Goal: Complete application form

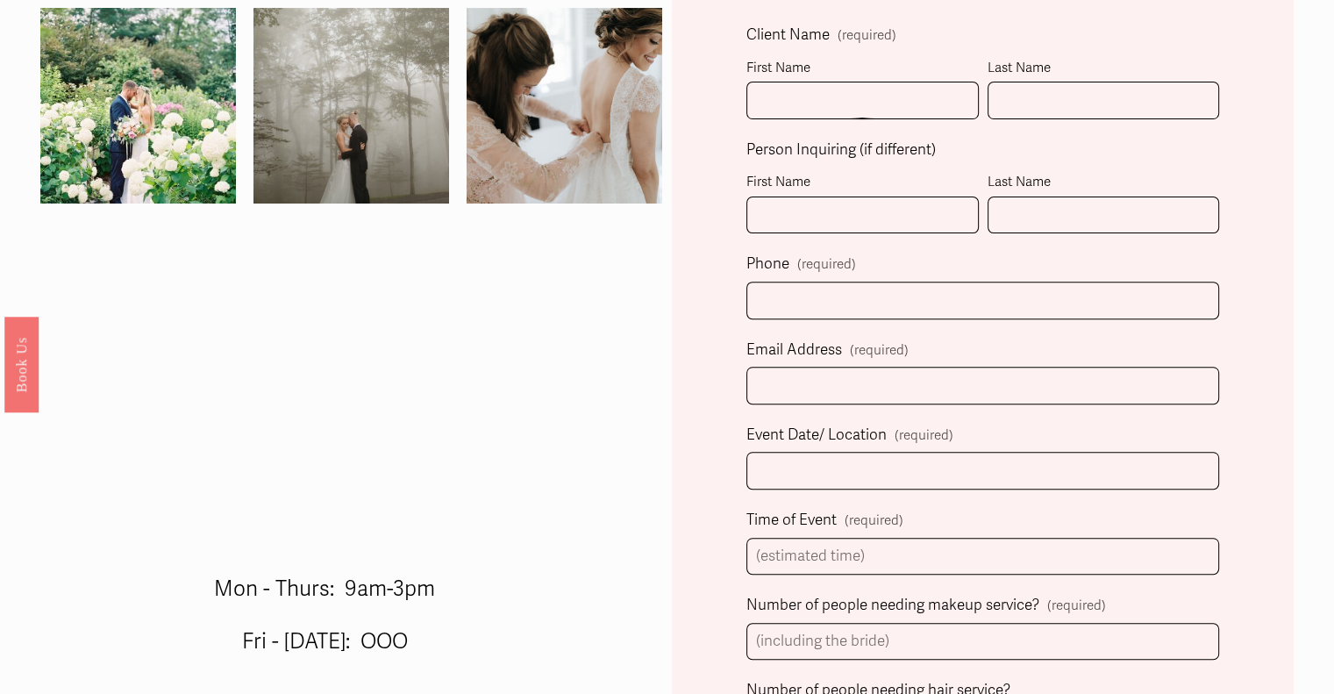
scroll to position [526, 0]
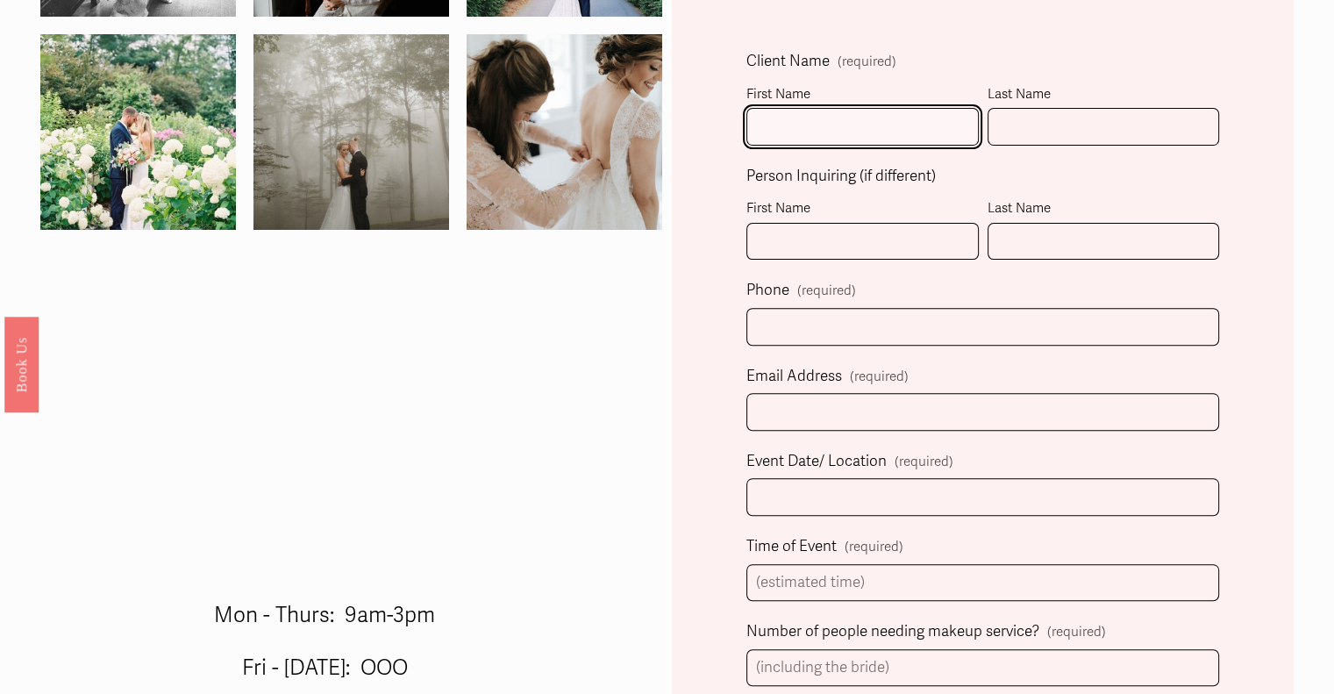
click at [777, 120] on input "First Name" at bounding box center [862, 127] width 232 height 38
type input "[PERSON_NAME]"
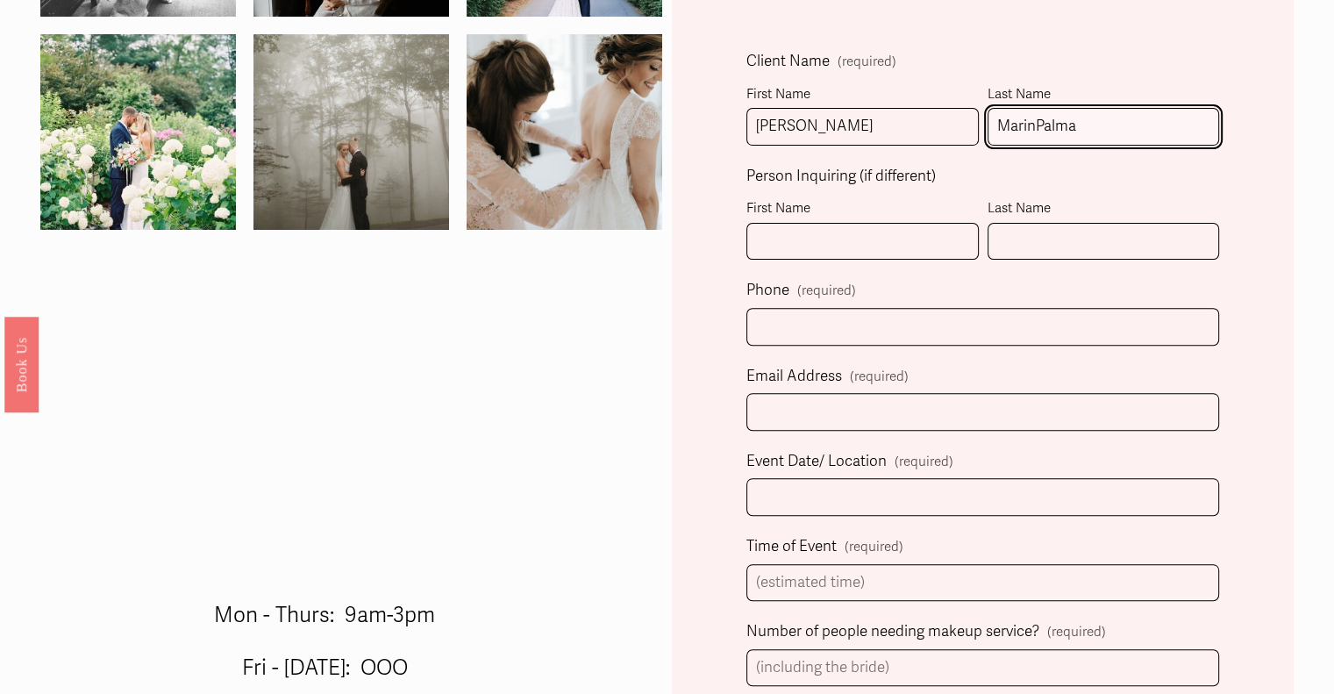
type input "MarinPalma"
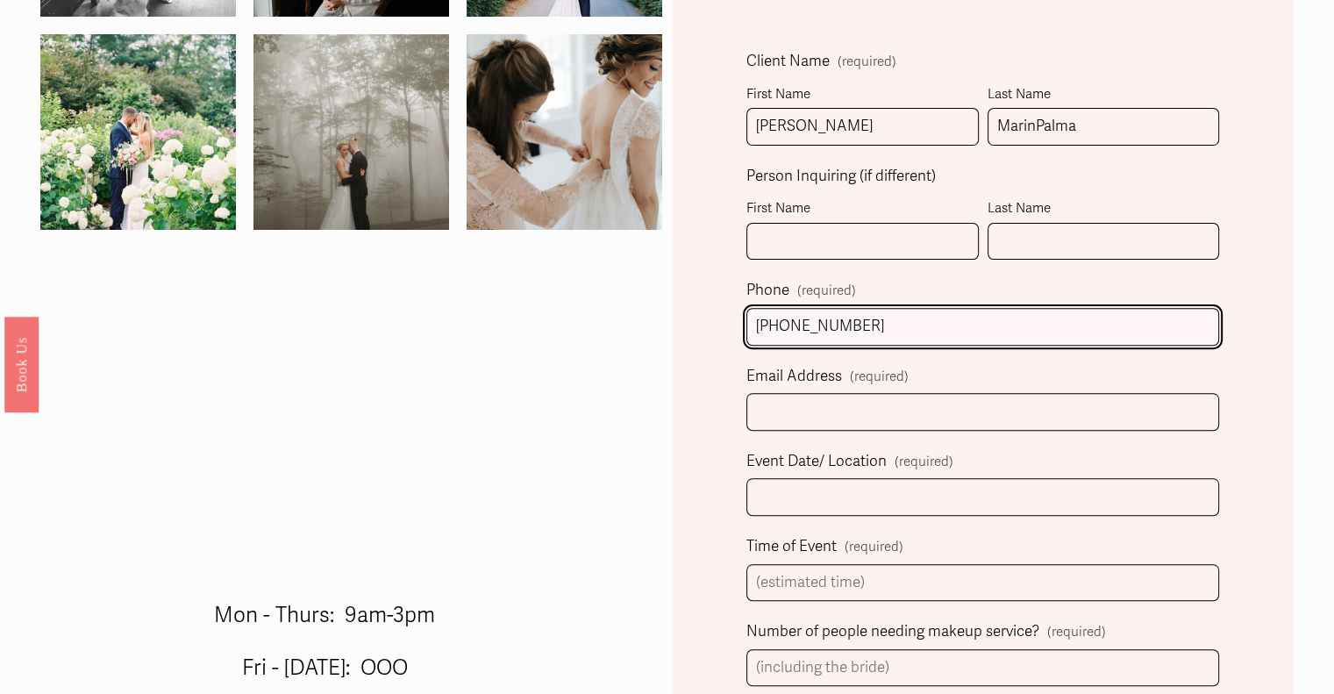
type input "[PHONE_NUMBER]"
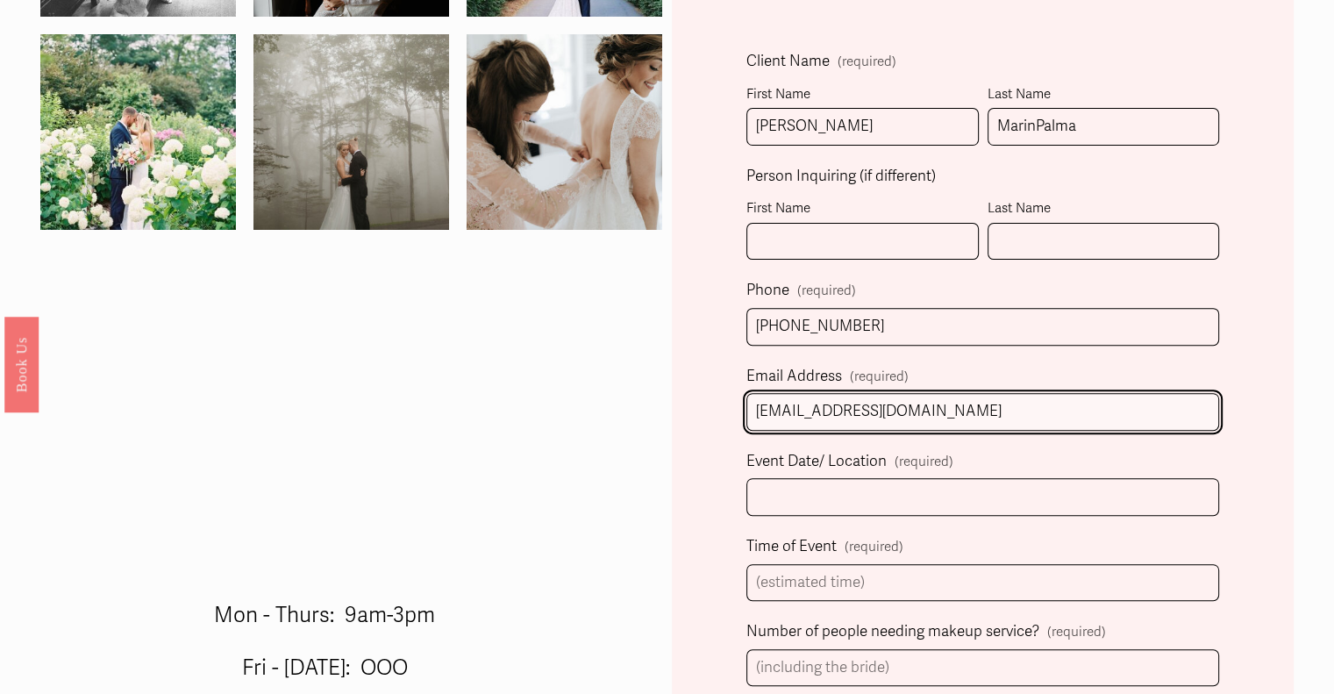
type input "[EMAIL_ADDRESS][DOMAIN_NAME]"
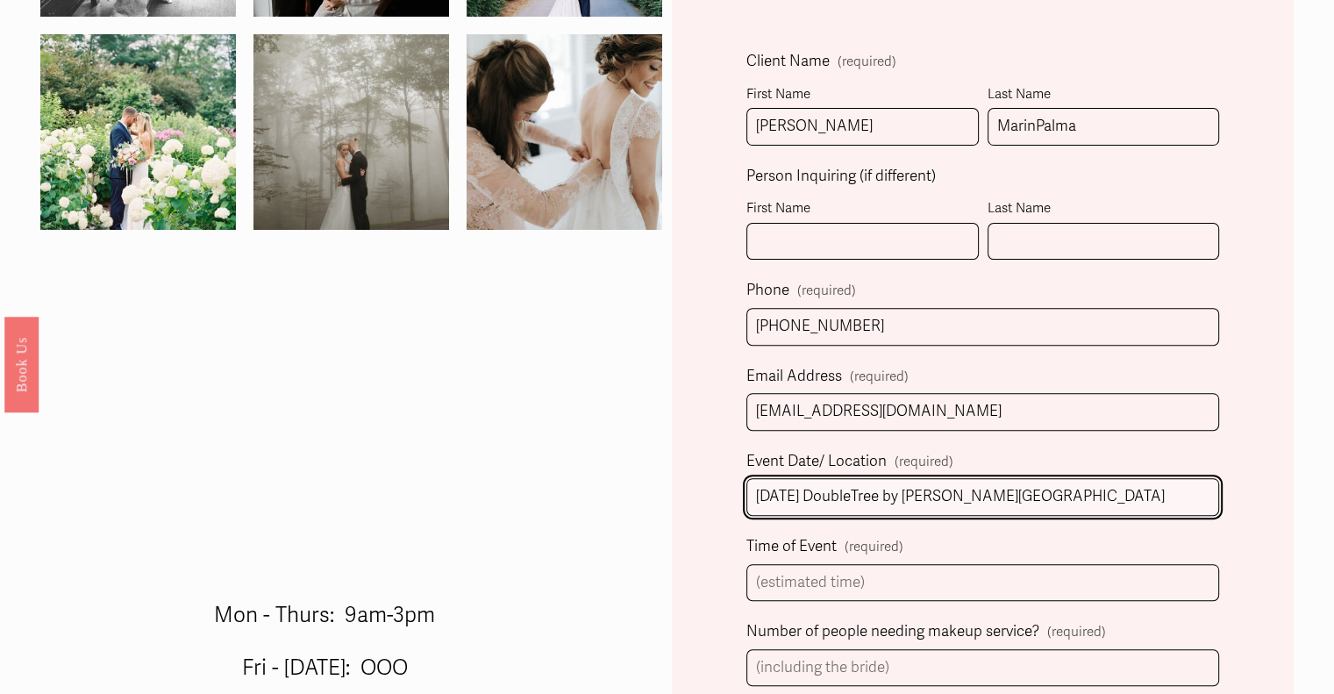
type input "[DATE] DoubleTree by [PERSON_NAME][GEOGRAPHIC_DATA]"
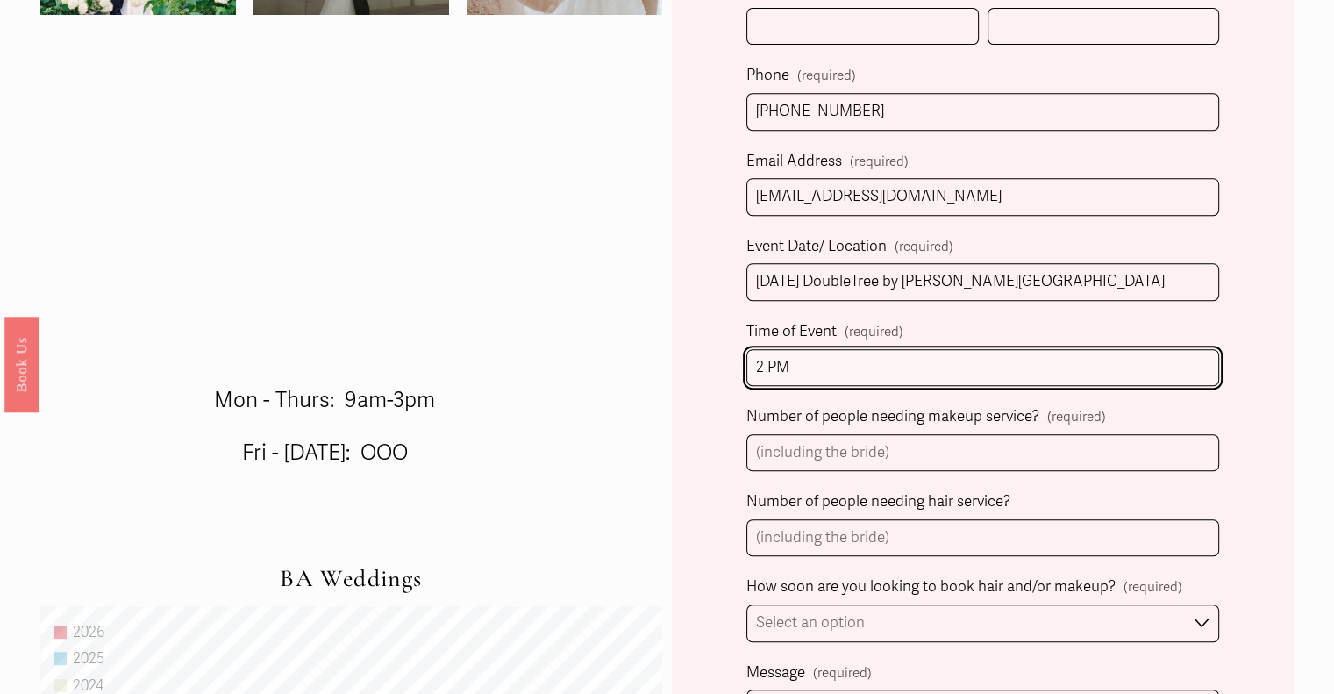
scroll to position [789, 0]
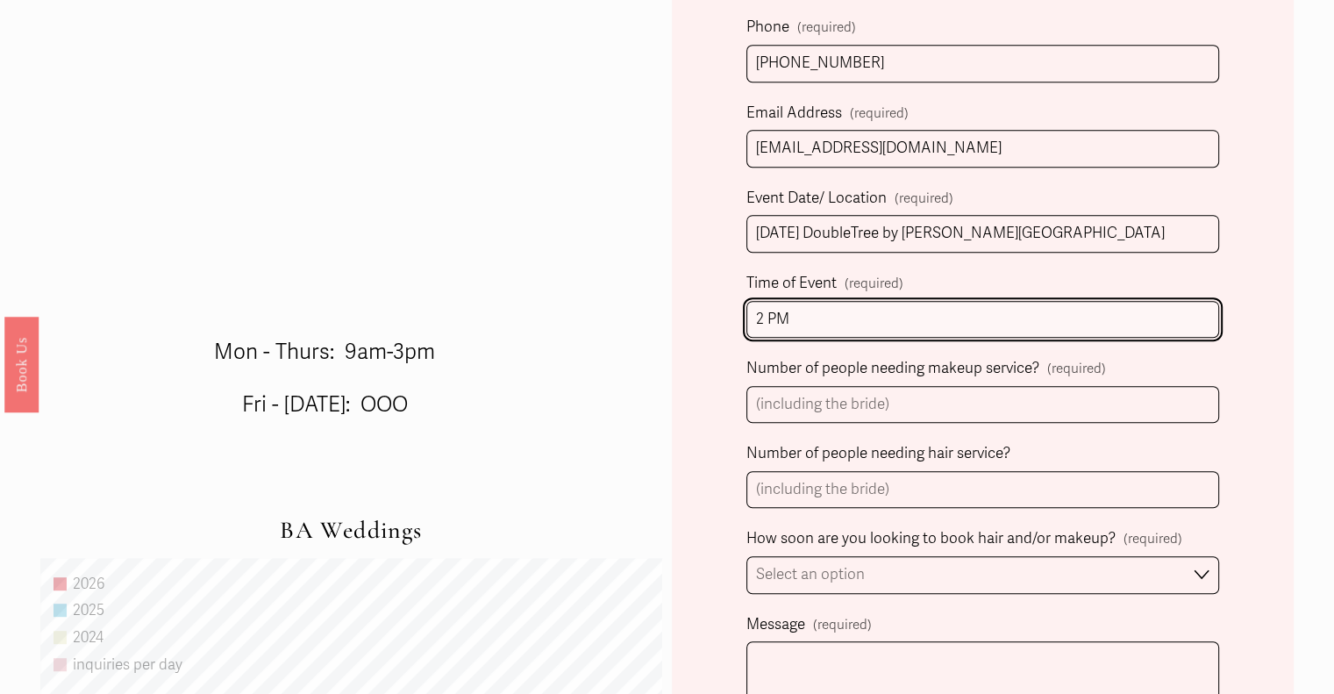
type input "2 PM"
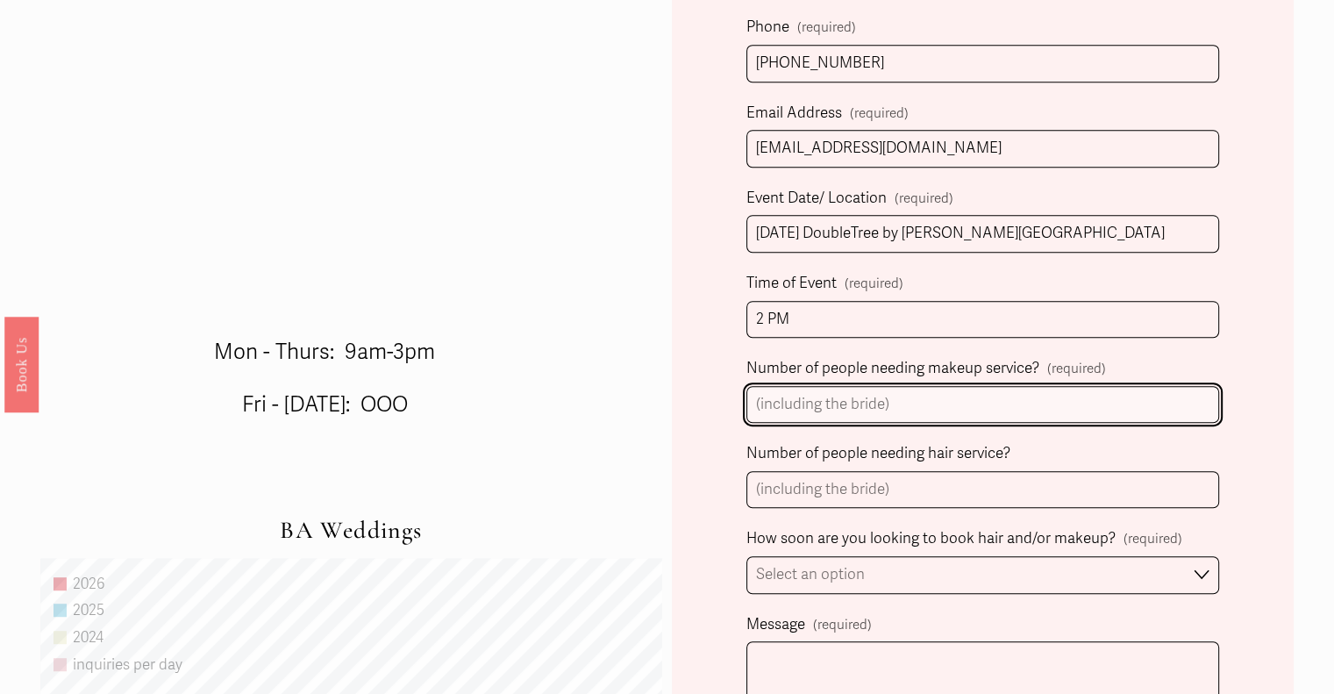
click at [815, 415] on input "Number of people needing makeup service? (required)" at bounding box center [982, 405] width 473 height 38
type input "5"
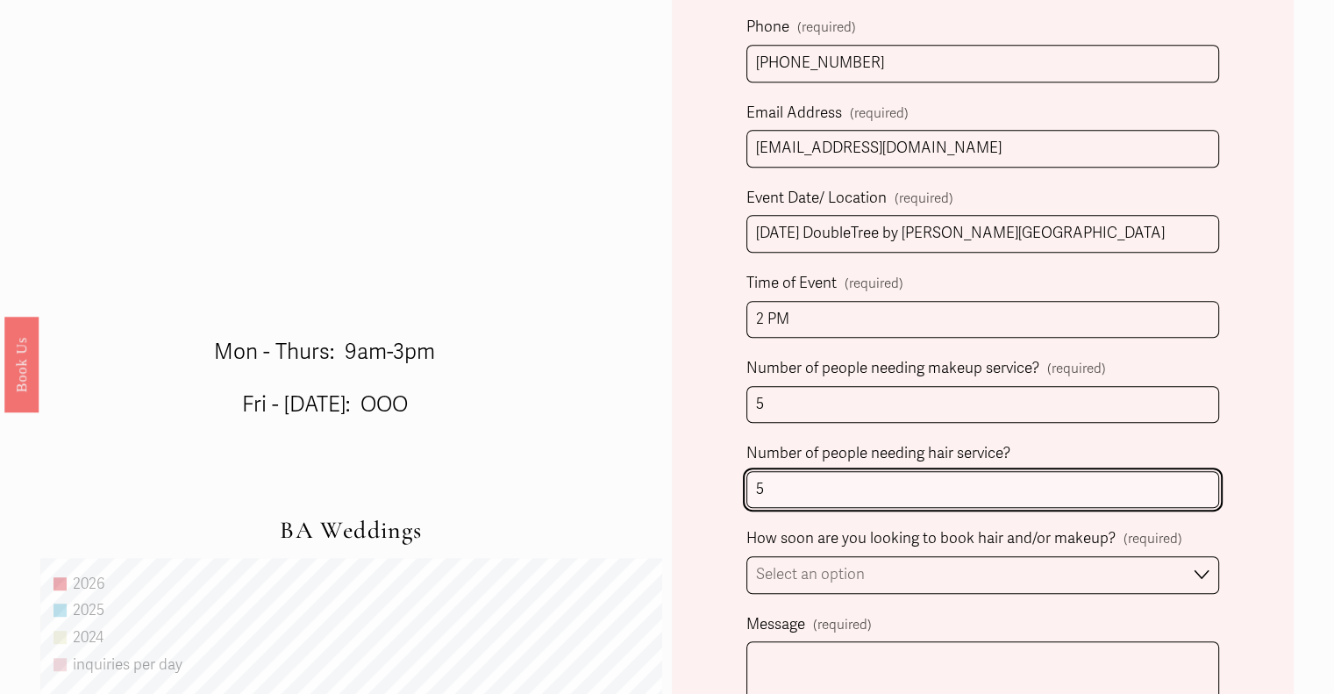
scroll to position [965, 0]
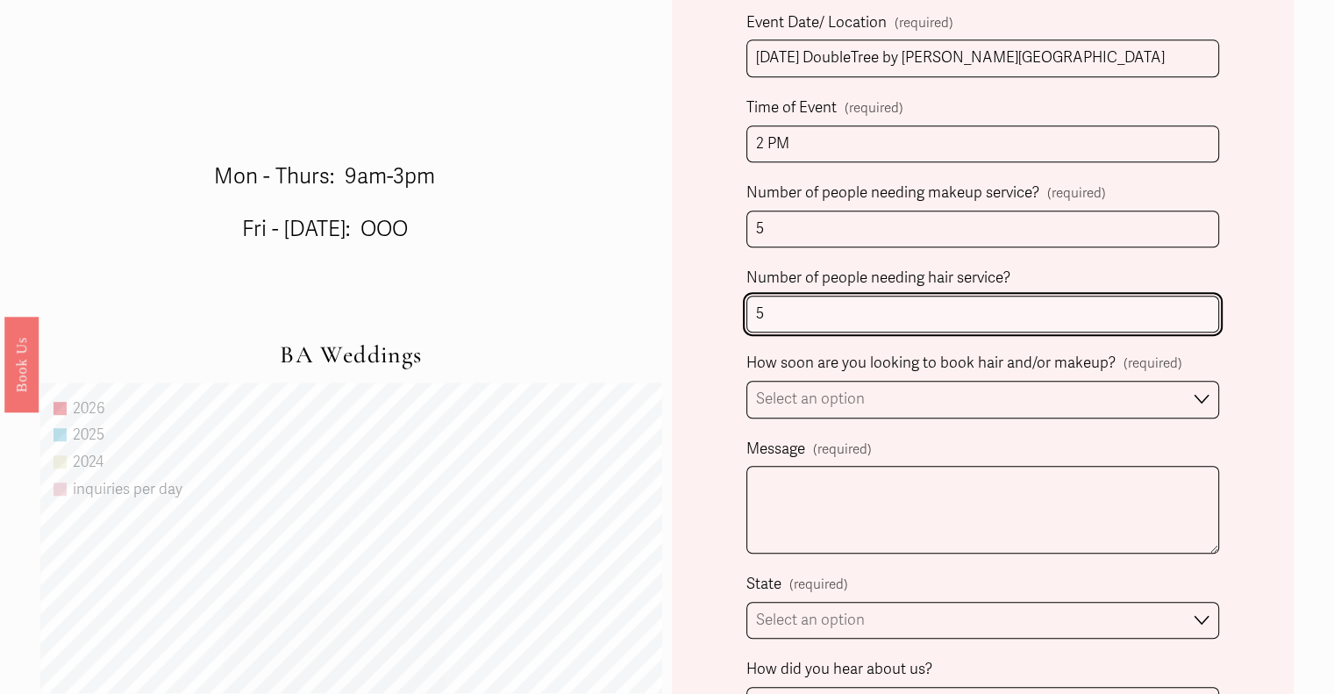
type input "5"
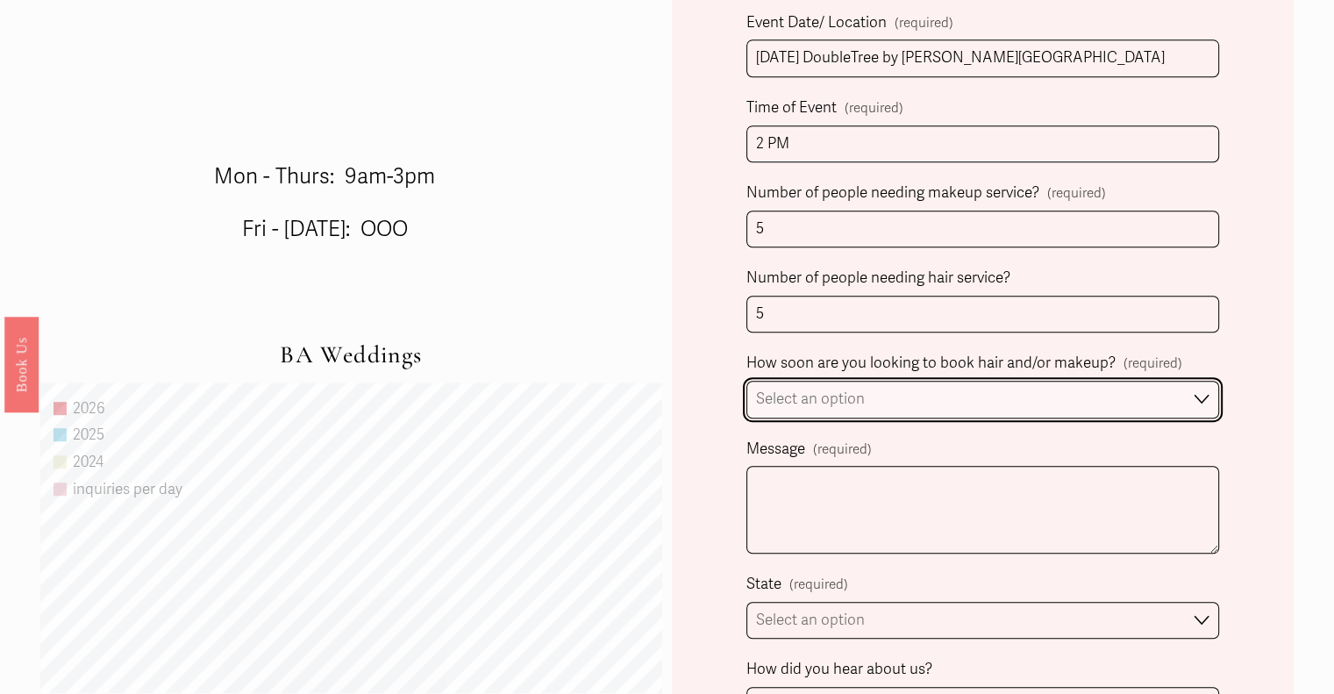
click at [815, 396] on select "Select an option Immediately 1-2 weeks I'm looking for information & not ready …" at bounding box center [982, 400] width 473 height 38
select select "Immediately"
click at [746, 382] on select "Select an option Immediately 1-2 weeks I'm looking for information & not ready …" at bounding box center [982, 400] width 473 height 38
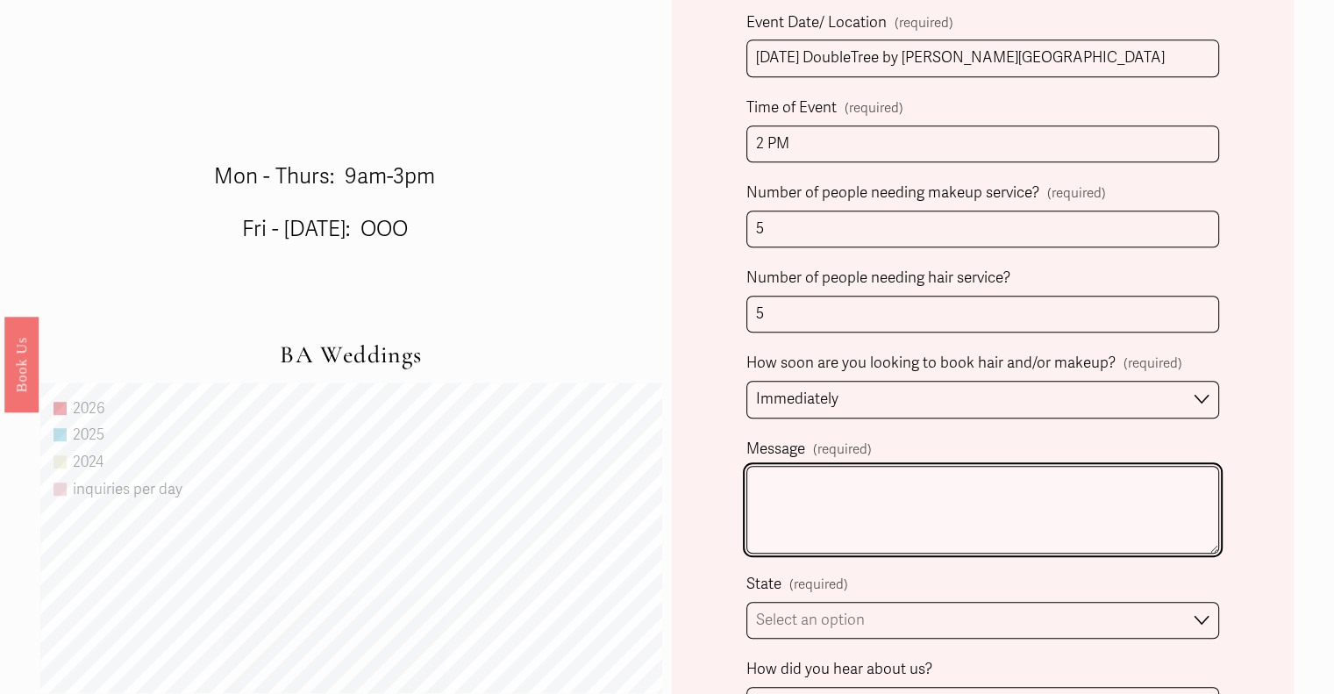
click at [875, 489] on textarea "Message (required)" at bounding box center [982, 510] width 473 height 88
paste textarea "I am part of a bridal group of 5 girls. We have the wedding on [DATE]. I am loo…"
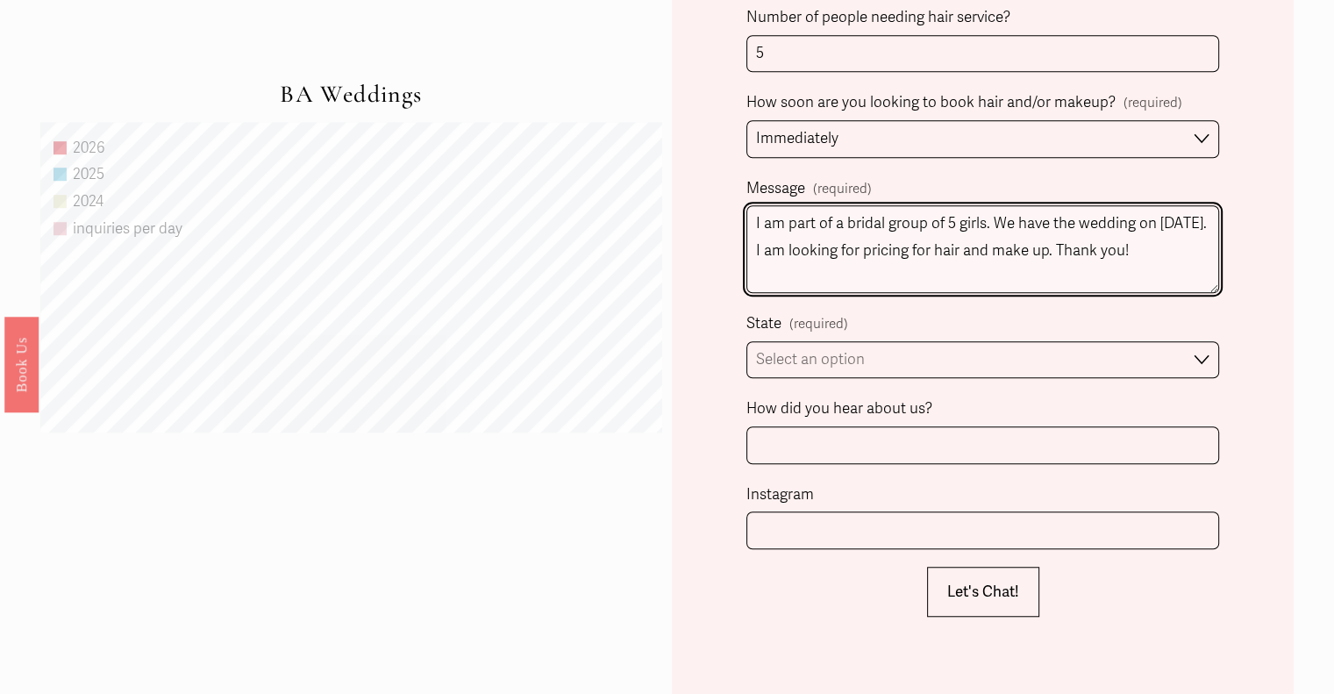
scroll to position [1228, 0]
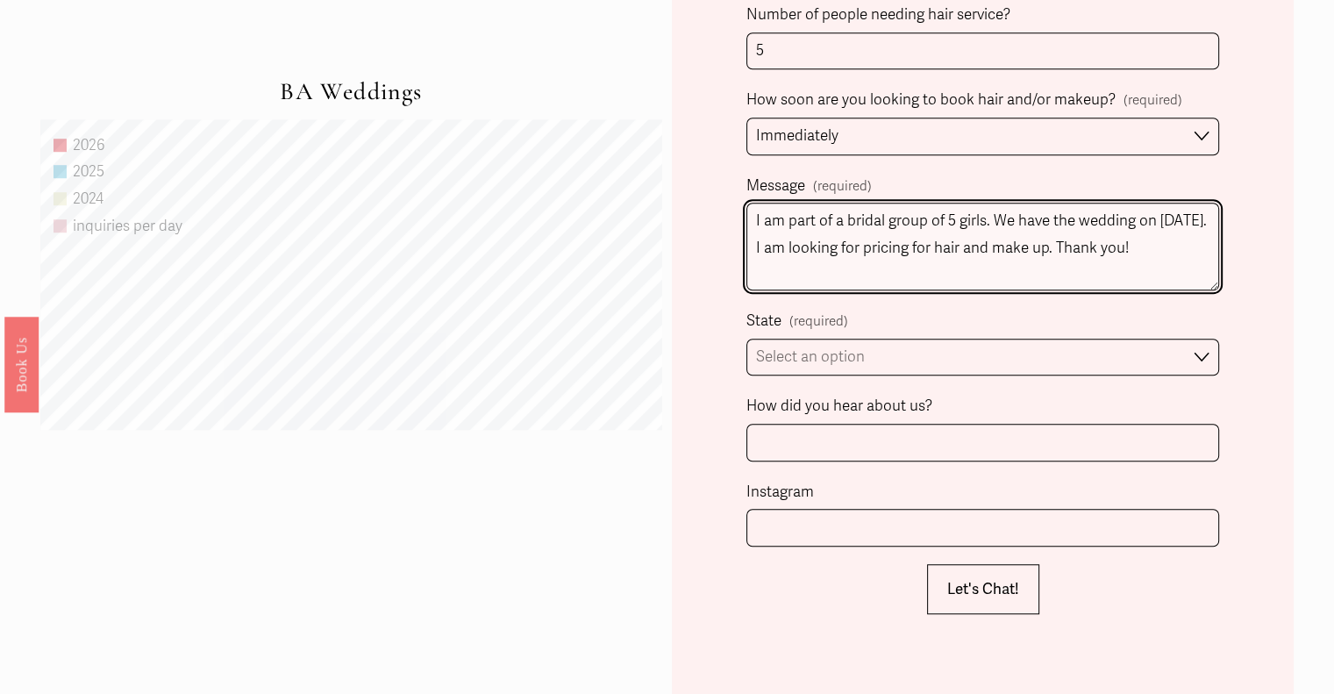
type textarea "I am part of a bridal group of 5 girls. We have the wedding on [DATE]. I am loo…"
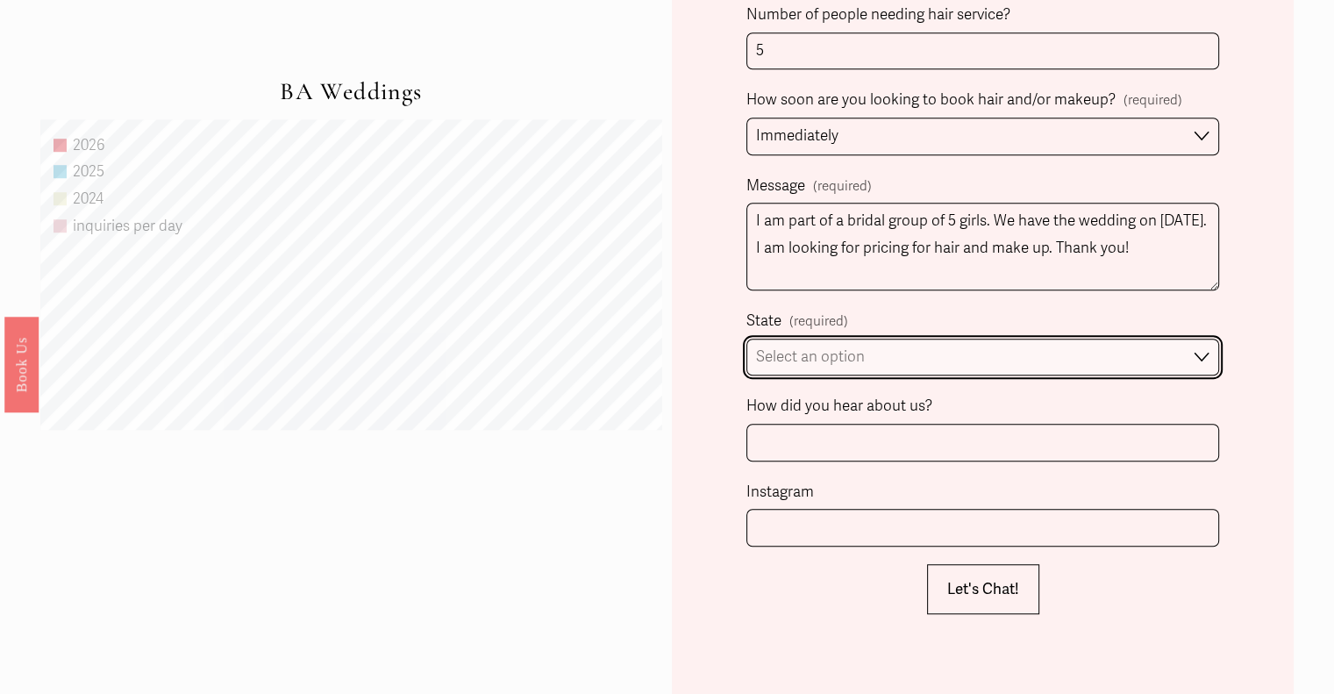
click at [846, 344] on select "Select an option Please Select One [GEOGRAPHIC_DATA], [GEOGRAPHIC_DATA] [GEOGRA…" at bounding box center [982, 358] width 473 height 38
select select "[GEOGRAPHIC_DATA], [GEOGRAPHIC_DATA]"
click at [746, 339] on select "Select an option Please Select One [GEOGRAPHIC_DATA], [GEOGRAPHIC_DATA] [GEOGRA…" at bounding box center [982, 358] width 473 height 38
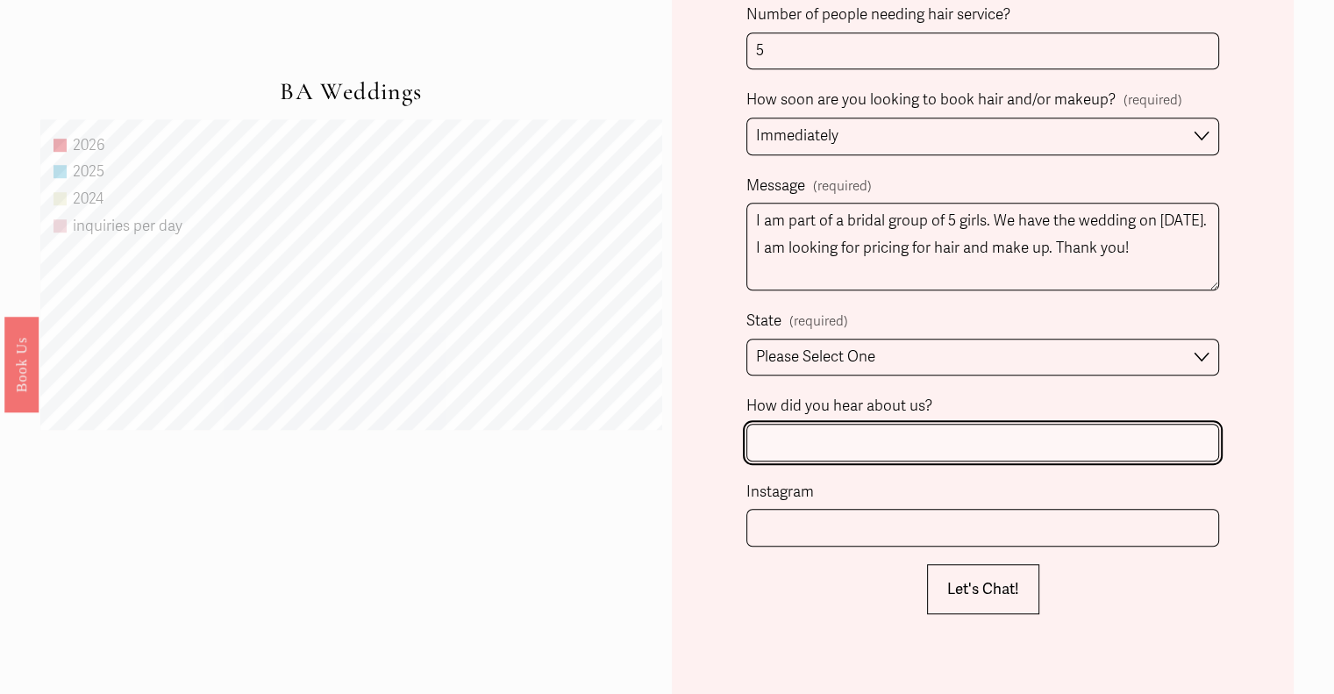
click at [893, 441] on input "How did you hear about us?" at bounding box center [982, 443] width 473 height 38
type input "WeddingWire"
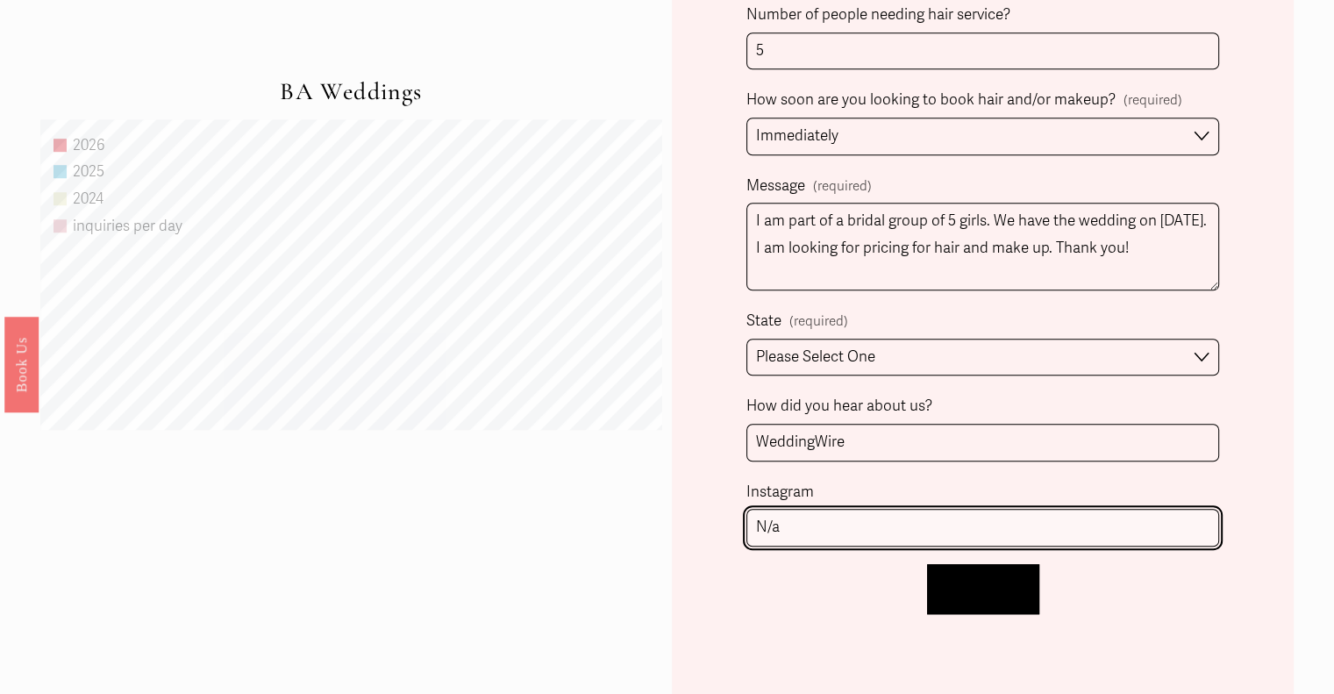
type input "N/a"
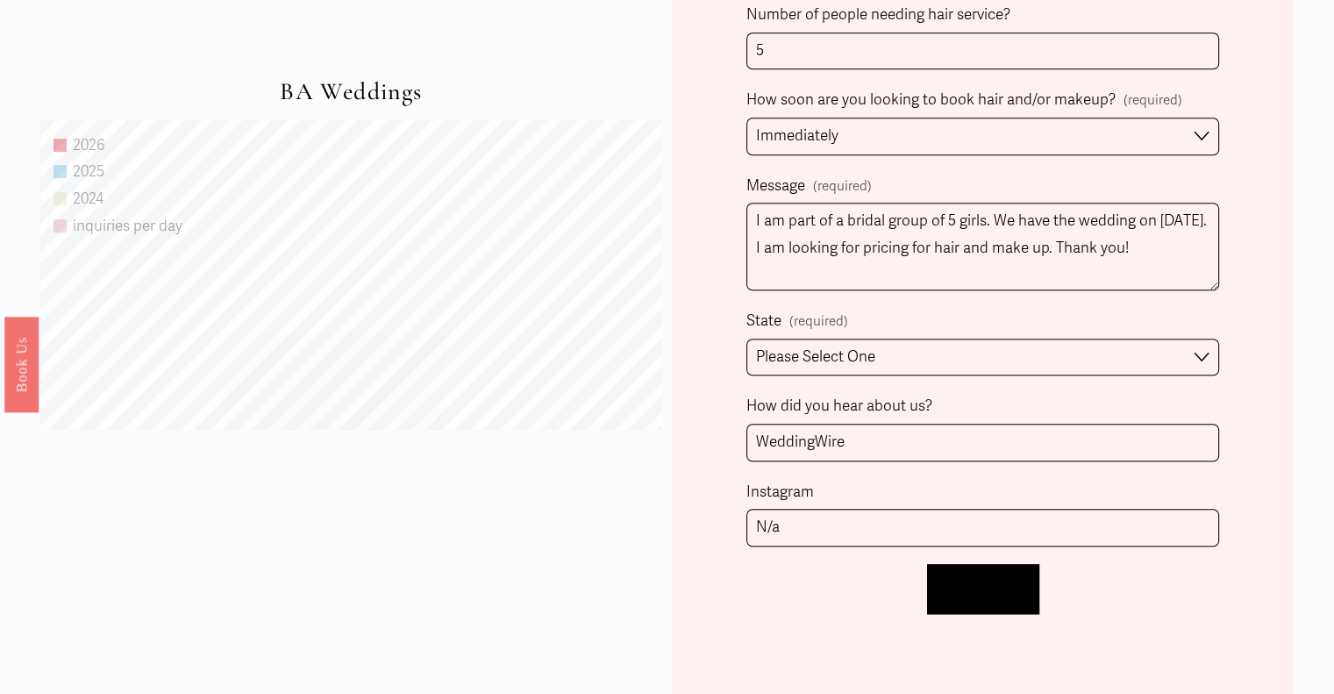
click at [982, 603] on button "Let's Chat! Let's Chat!" at bounding box center [983, 589] width 112 height 50
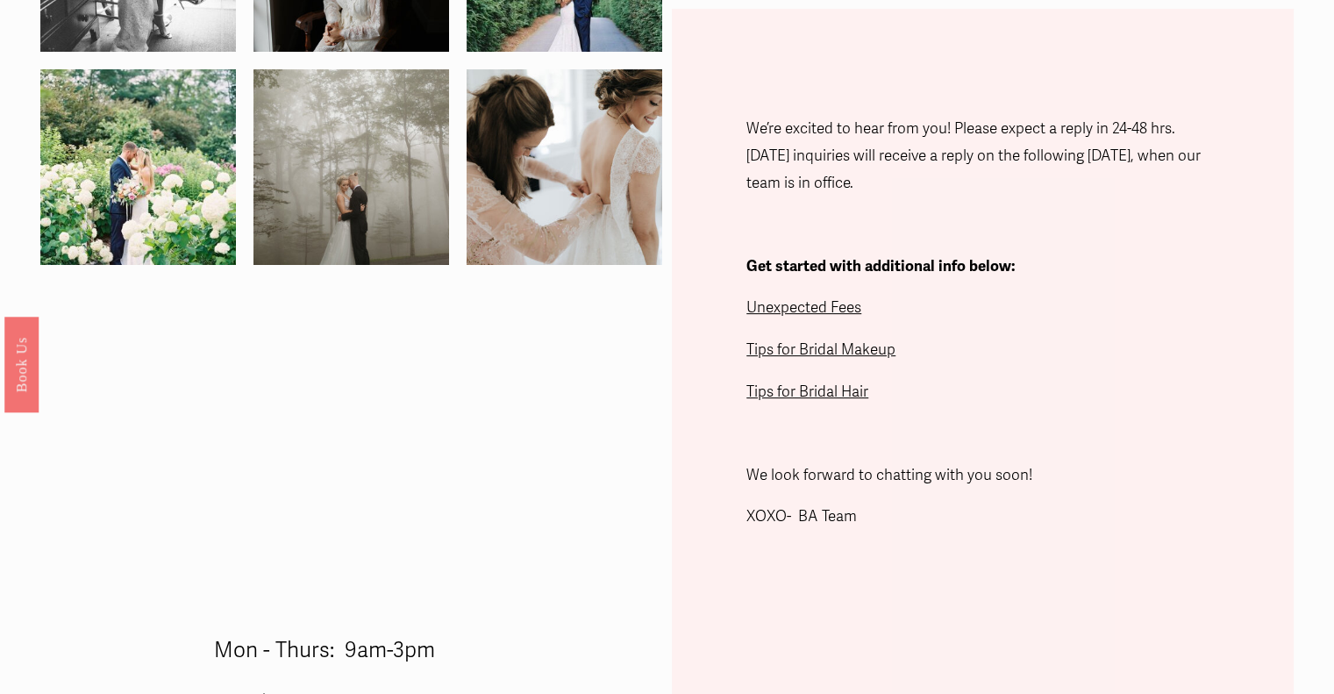
scroll to position [478, 0]
